Goal: Find specific page/section: Find specific page/section

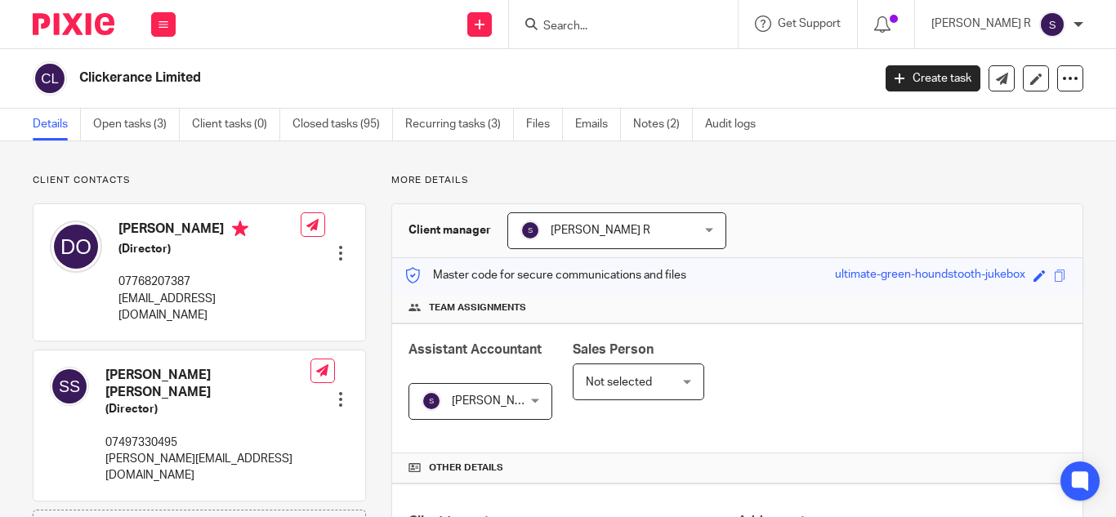
scroll to position [656, 0]
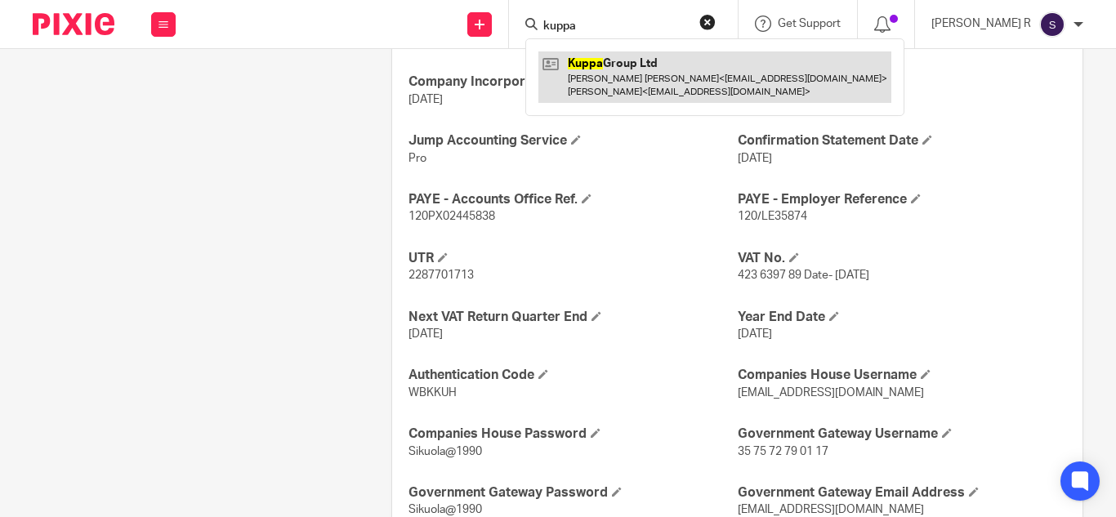
type input "kuppa"
click at [632, 79] on link at bounding box center [714, 76] width 353 height 51
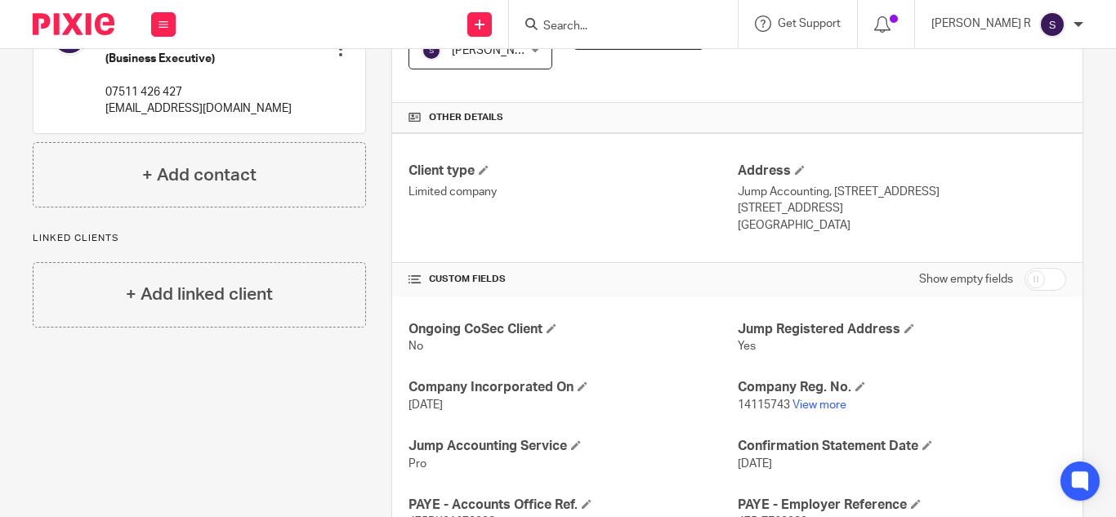
scroll to position [377, 0]
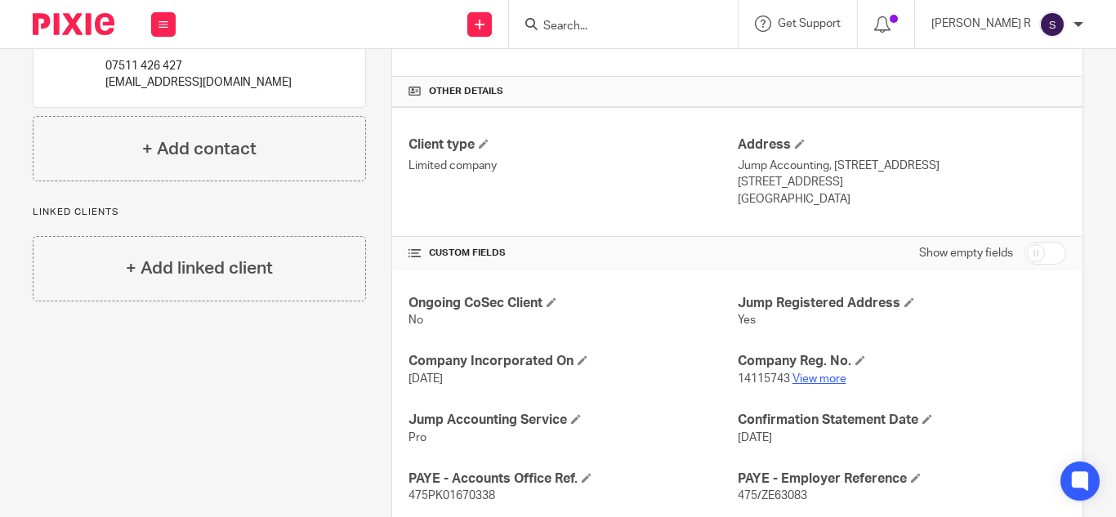
click at [811, 378] on link "View more" at bounding box center [819, 378] width 54 height 11
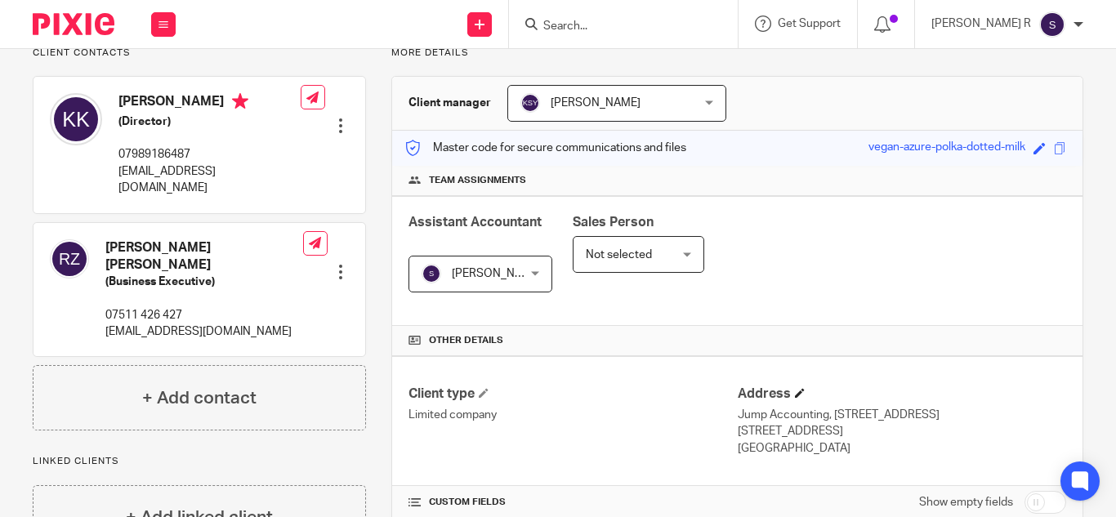
scroll to position [131, 0]
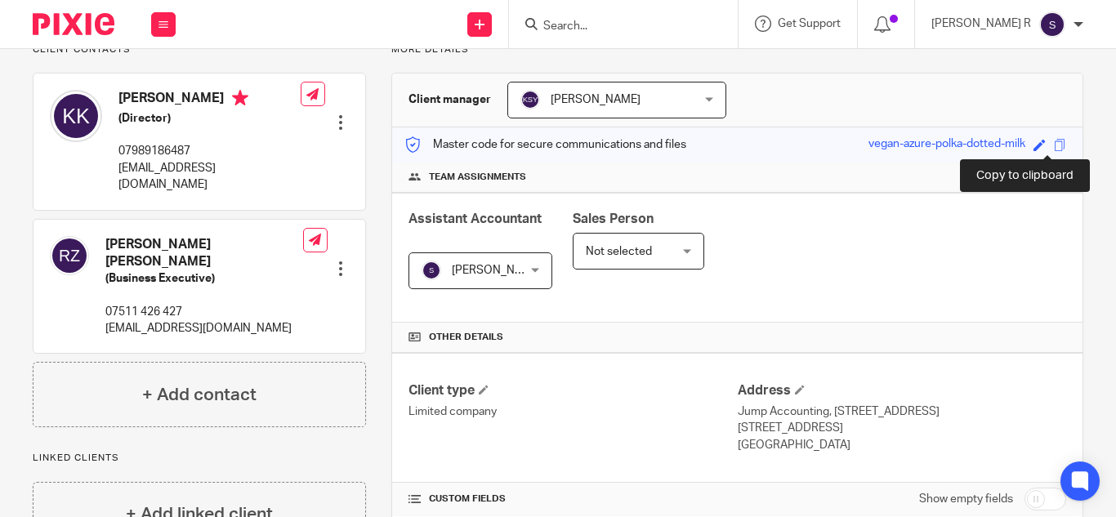
click at [1054, 141] on span at bounding box center [1060, 145] width 12 height 12
